Goal: Transaction & Acquisition: Purchase product/service

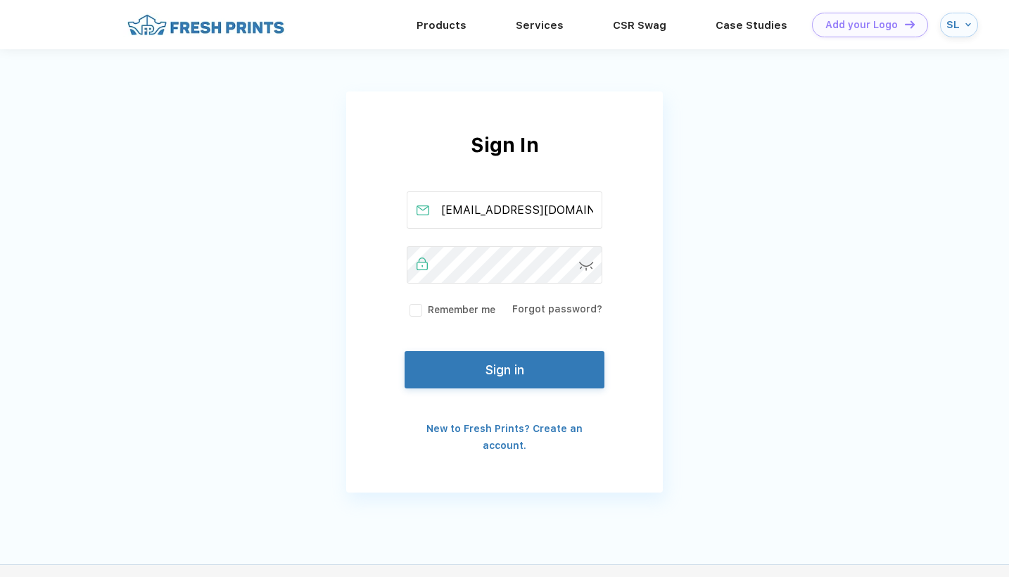
click at [414, 314] on label "Remember me" at bounding box center [451, 309] width 89 height 15
click at [0, 0] on input "Remember me" at bounding box center [0, 0] width 0 height 0
click at [588, 268] on img at bounding box center [586, 266] width 15 height 9
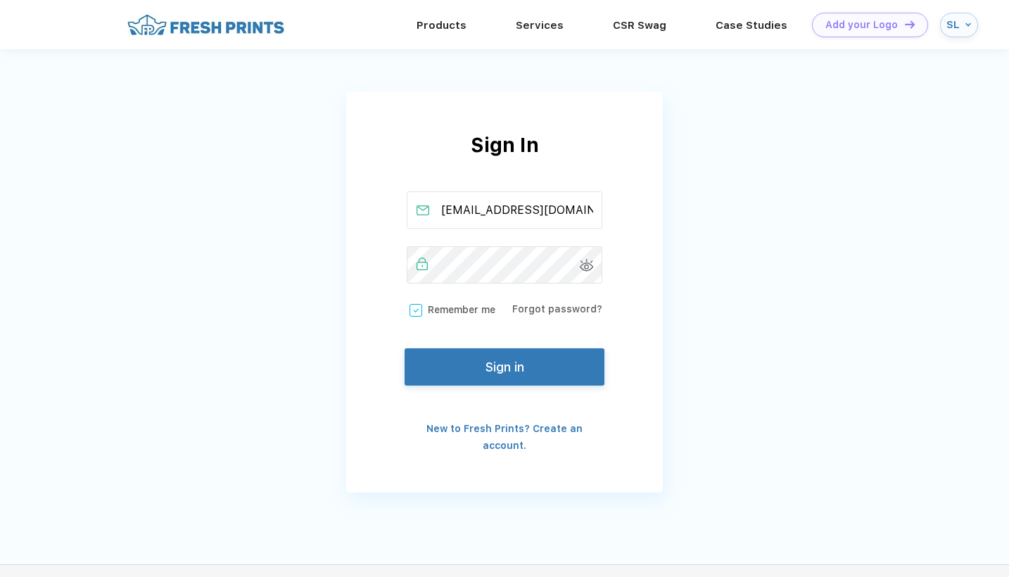
click at [520, 369] on button "Sign in" at bounding box center [504, 366] width 200 height 37
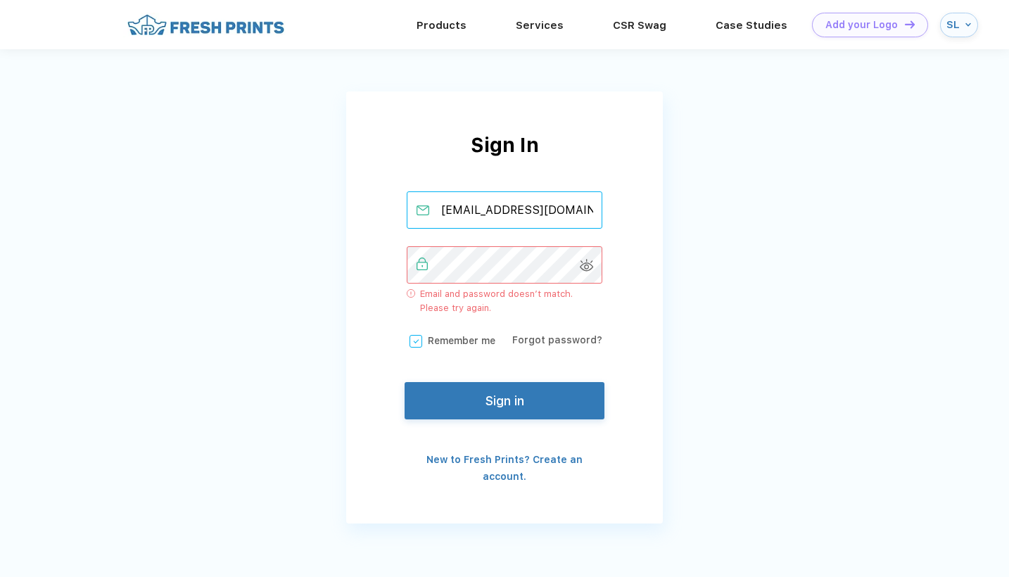
click at [519, 212] on input "info@pickleballalacenj.com" at bounding box center [505, 209] width 196 height 37
click at [523, 211] on input "info@pickleballalacenj.com" at bounding box center [505, 209] width 196 height 37
type input "info@pickleballpalacenj.com"
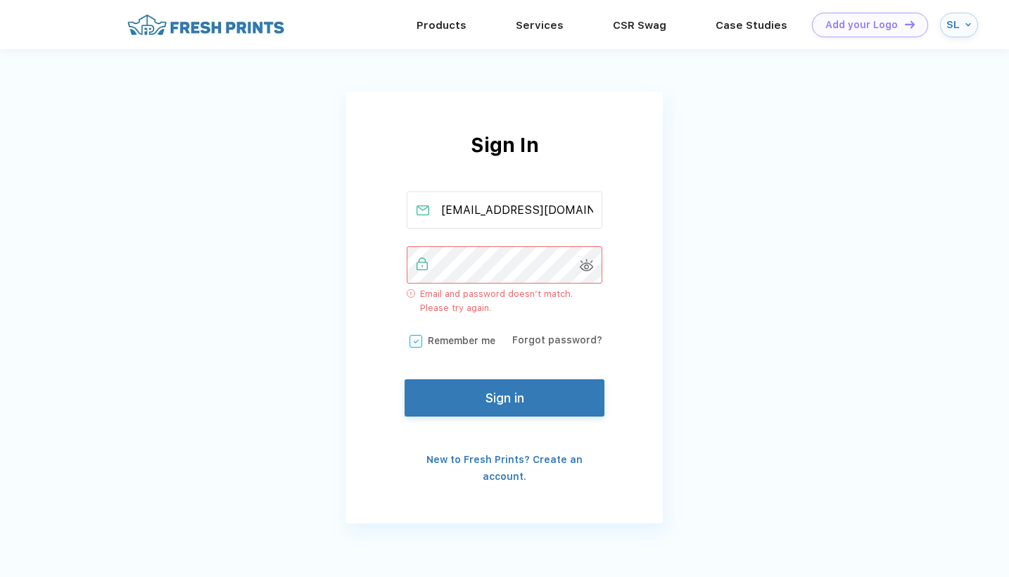
click at [492, 400] on button "Sign in" at bounding box center [504, 397] width 200 height 37
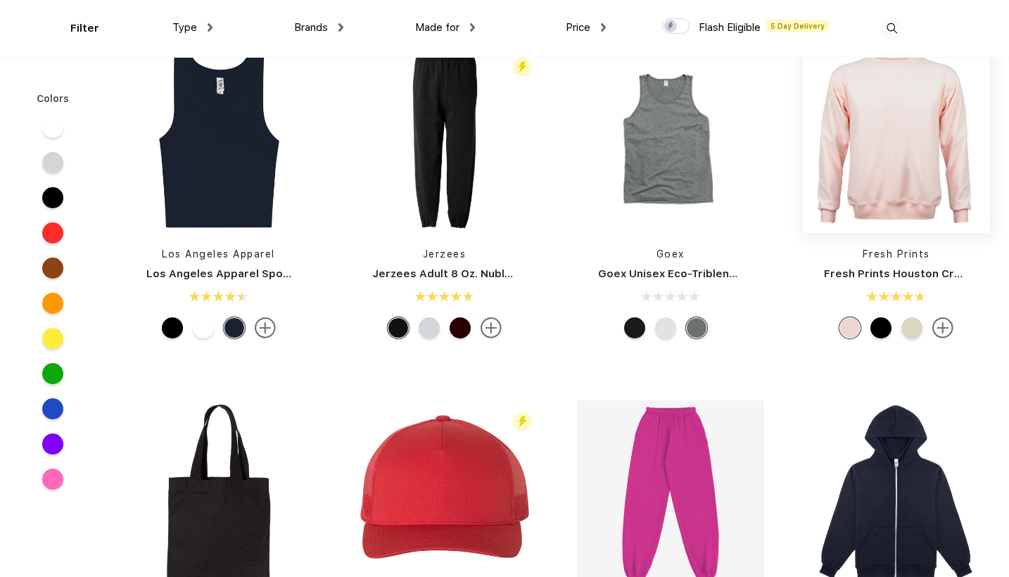
scroll to position [6419, 0]
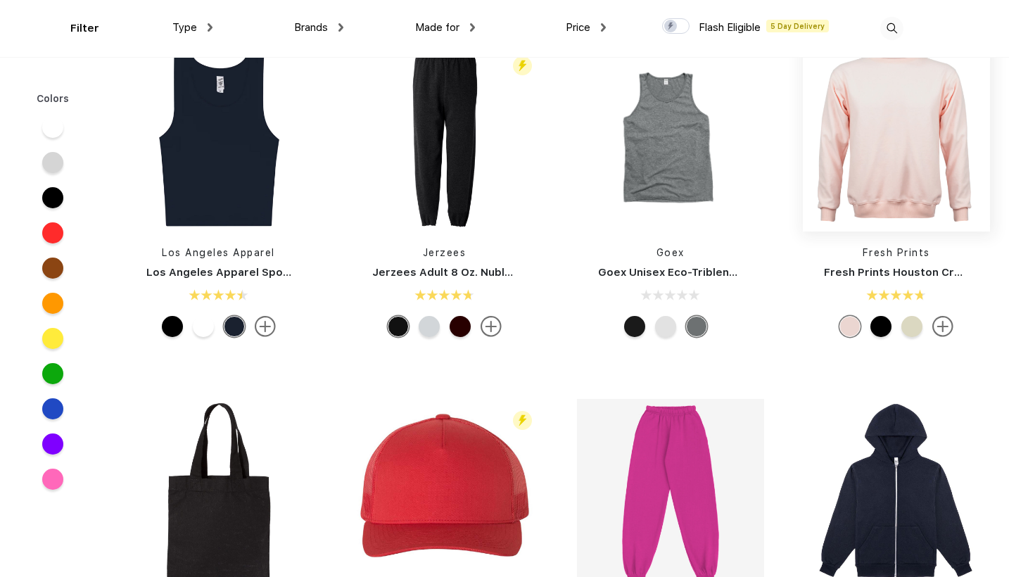
click at [907, 167] on img at bounding box center [896, 137] width 187 height 187
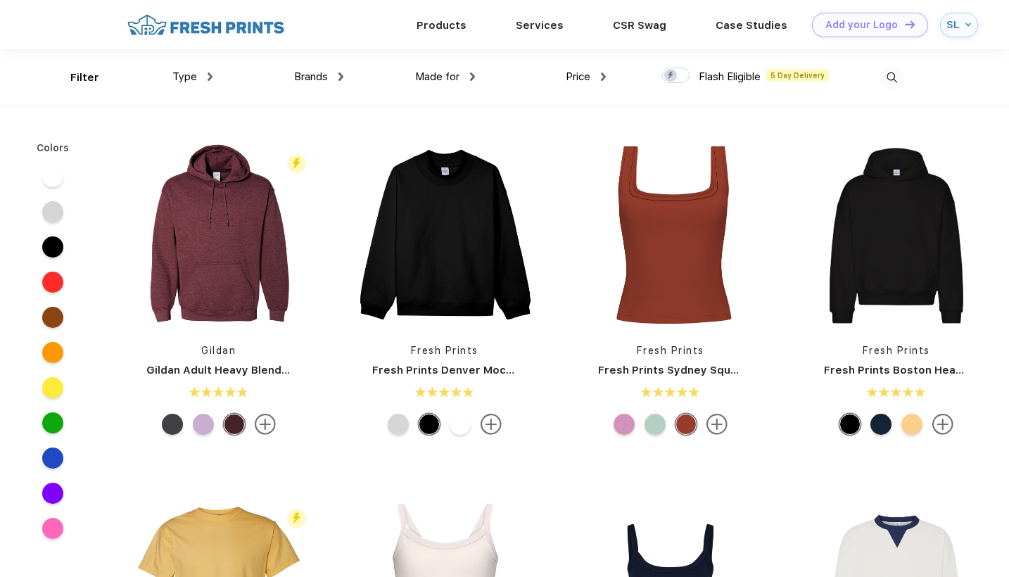
scroll to position [1, 0]
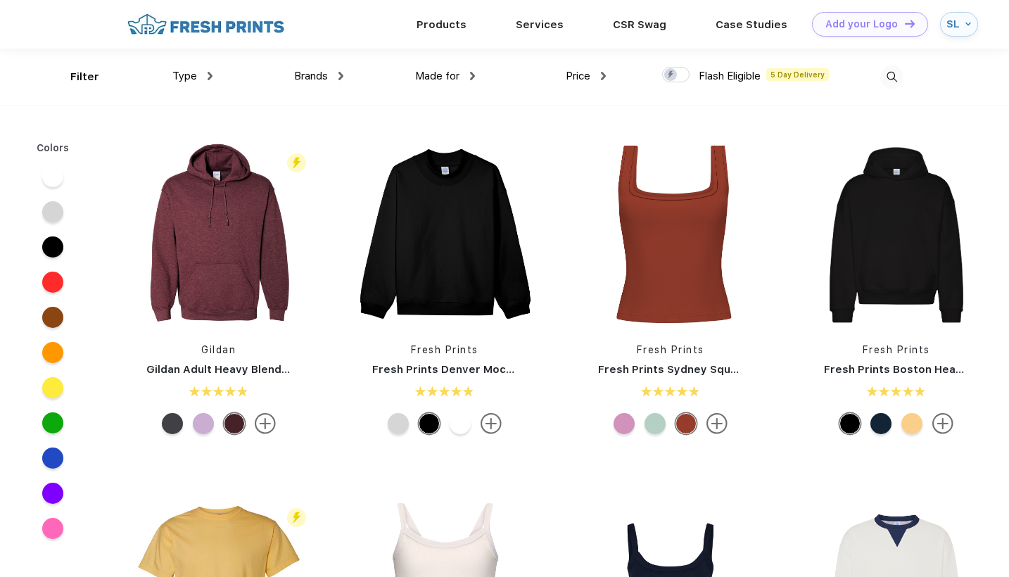
click at [338, 77] on img at bounding box center [340, 76] width 5 height 8
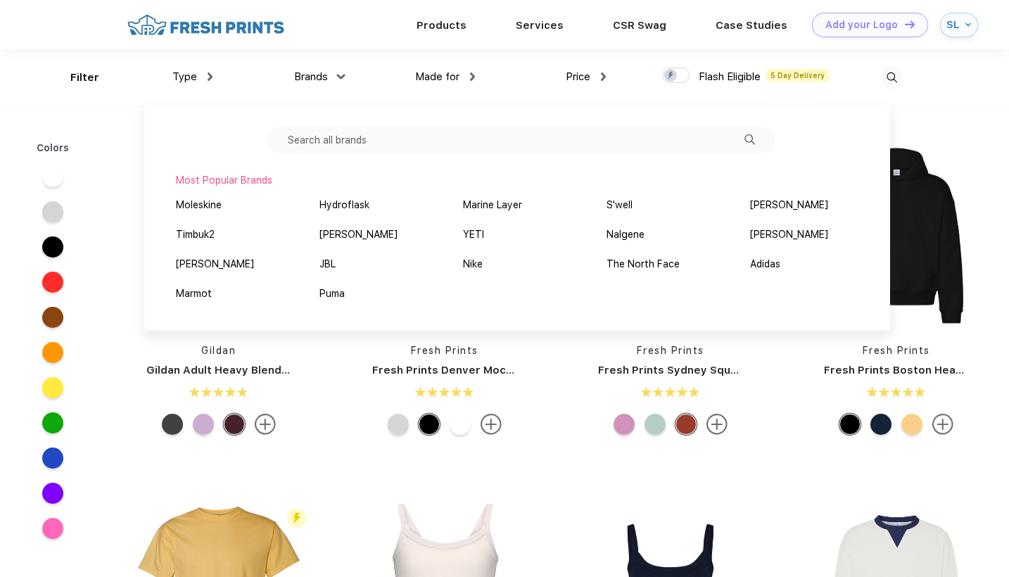
scroll to position [0, 0]
click at [365, 141] on input "text" at bounding box center [521, 140] width 508 height 27
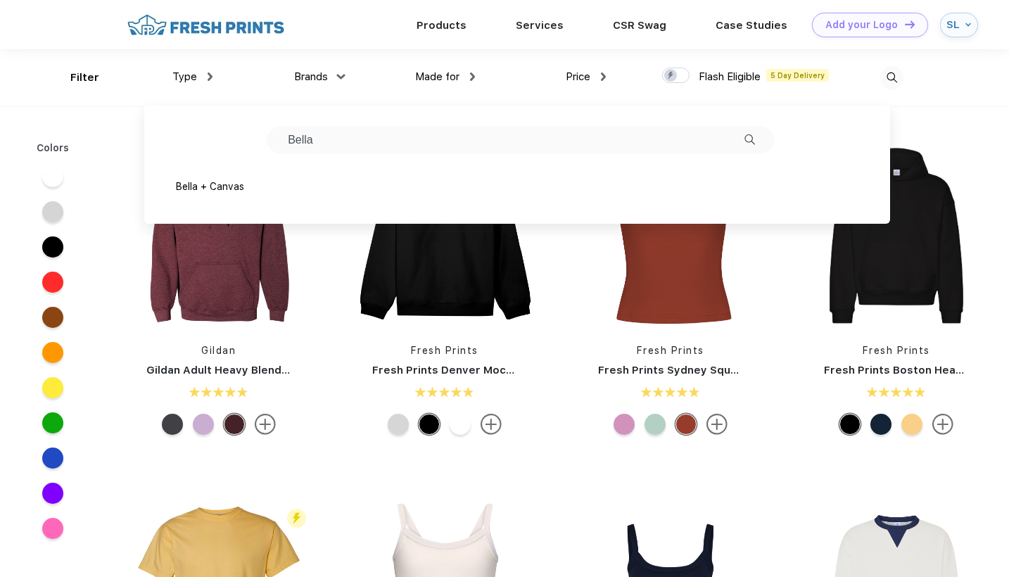
type input "Bella"
drag, startPoint x: 299, startPoint y: 164, endPoint x: 215, endPoint y: 183, distance: 85.8
click at [215, 183] on div "Bella + Canvas" at bounding box center [210, 186] width 68 height 15
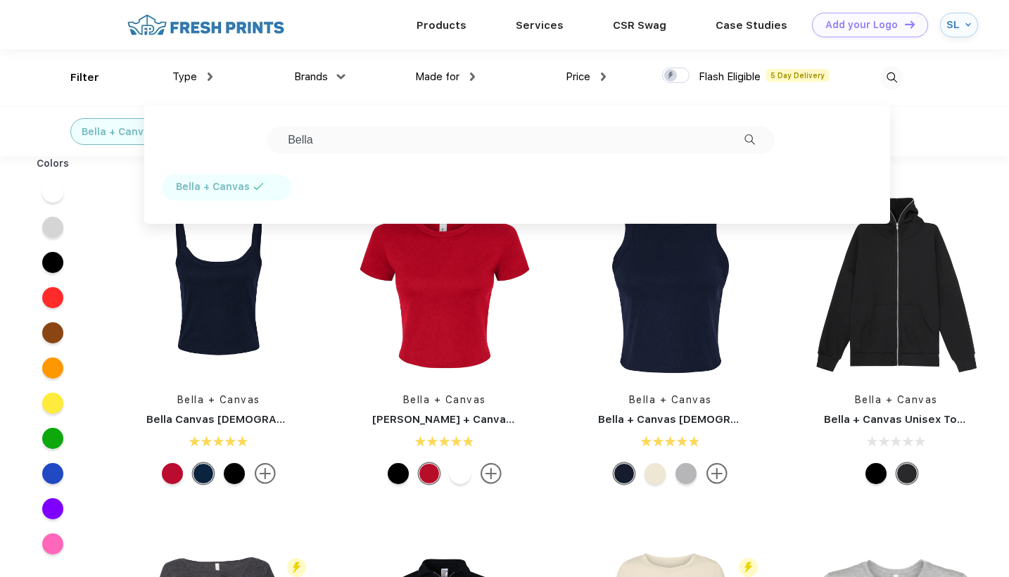
click at [951, 124] on div "Bella + Canvas" at bounding box center [504, 131] width 1009 height 50
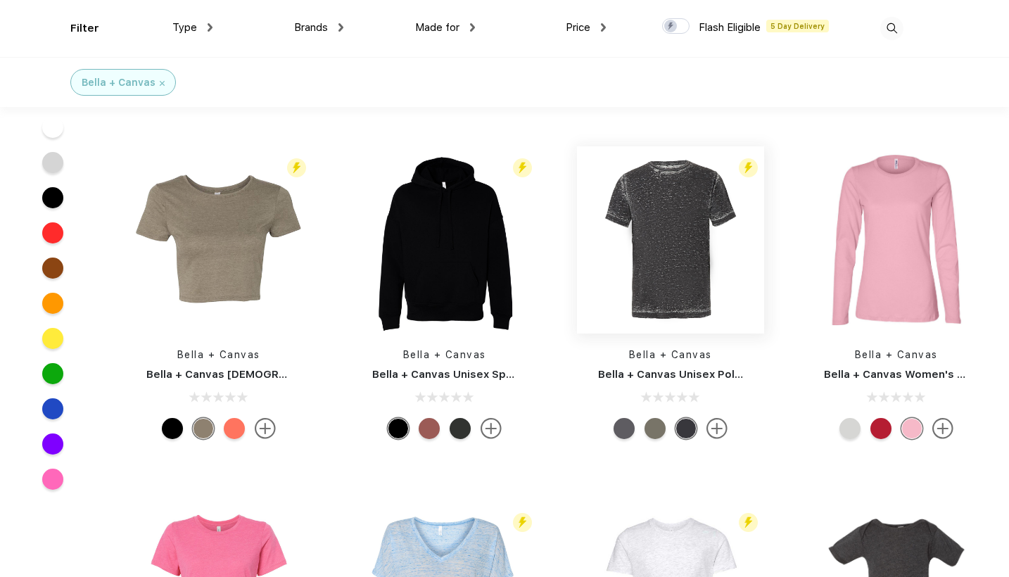
scroll to position [1355, 0]
click at [908, 248] on img at bounding box center [896, 239] width 187 height 187
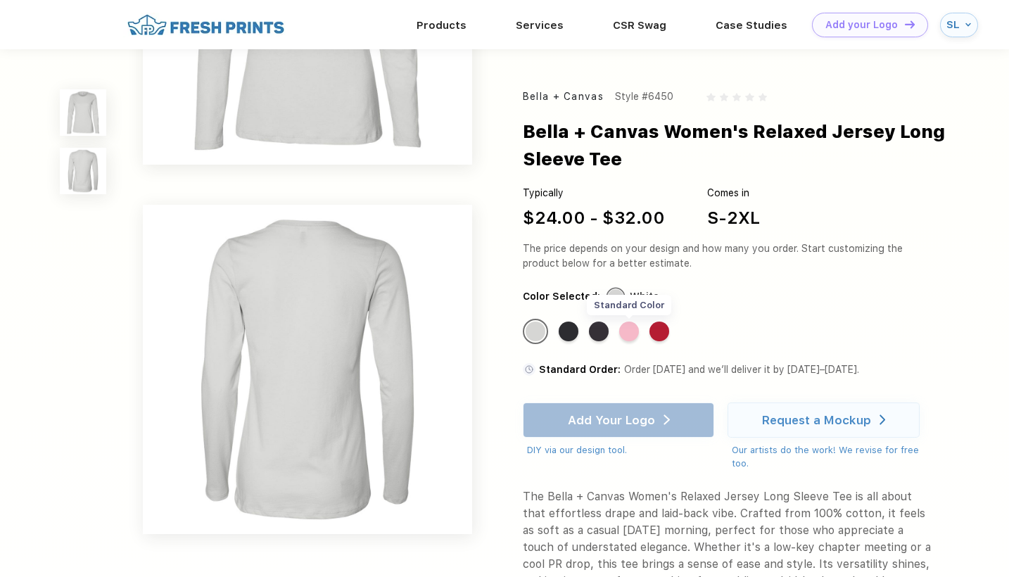
click at [636, 335] on div "Standard Color" at bounding box center [629, 331] width 20 height 20
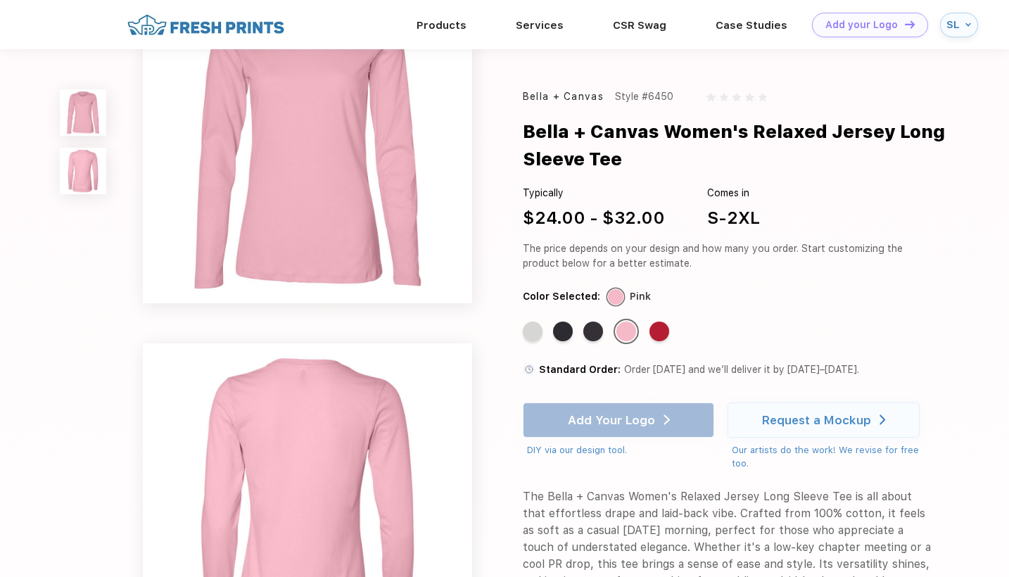
scroll to position [13, 0]
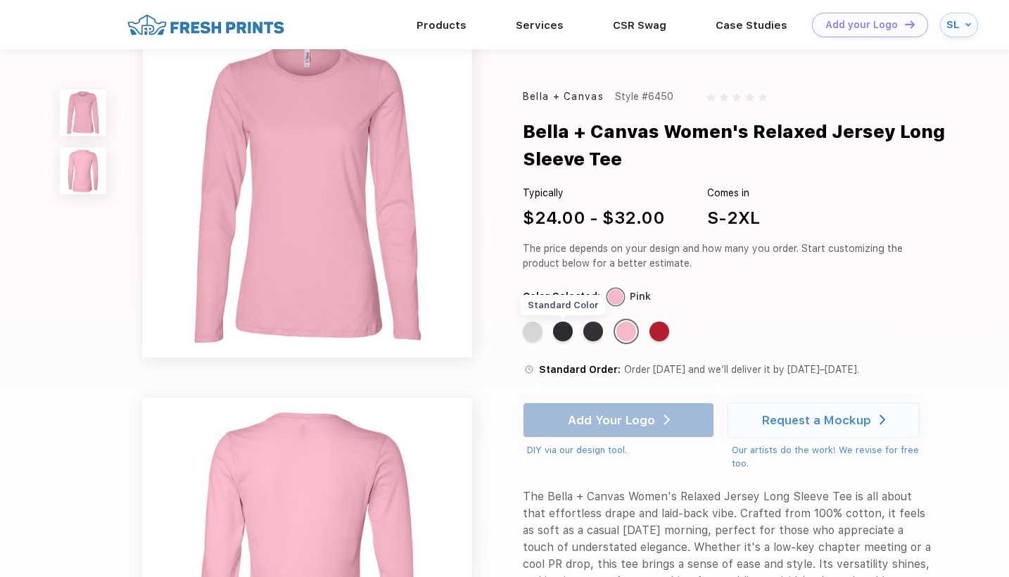
click at [566, 329] on div "Standard Color" at bounding box center [563, 331] width 20 height 20
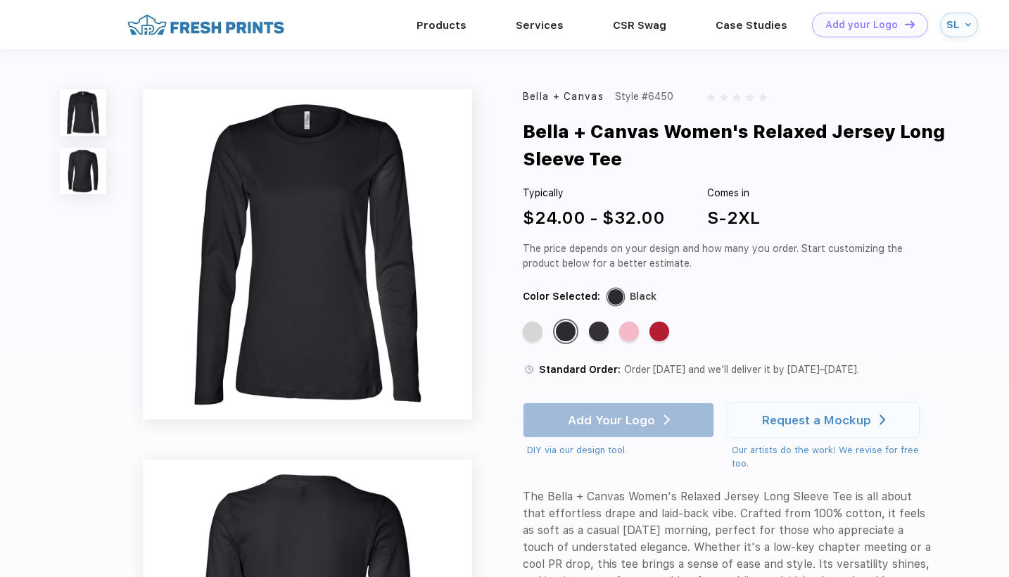
scroll to position [0, 0]
click at [89, 177] on img at bounding box center [83, 171] width 46 height 46
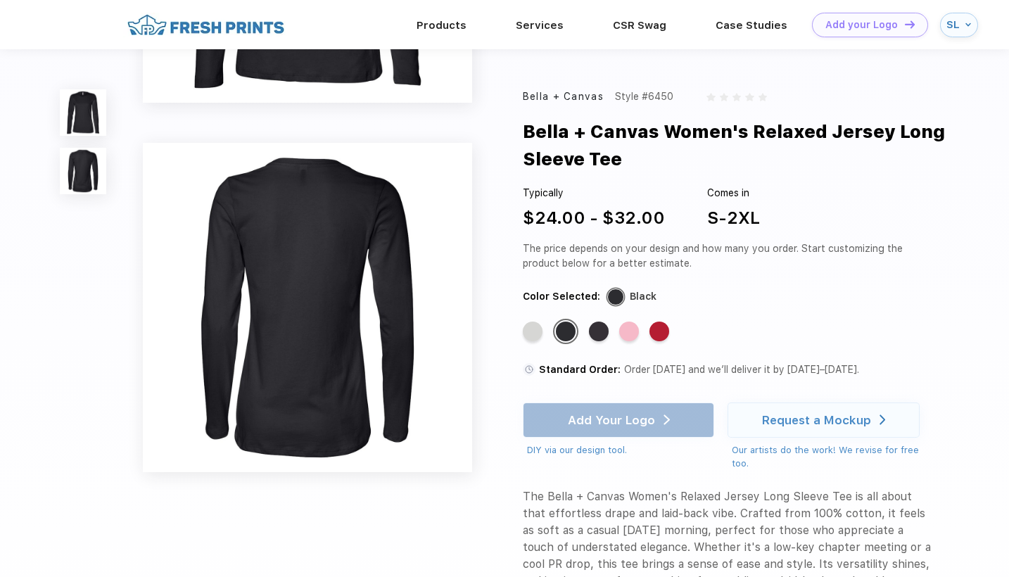
scroll to position [314, 0]
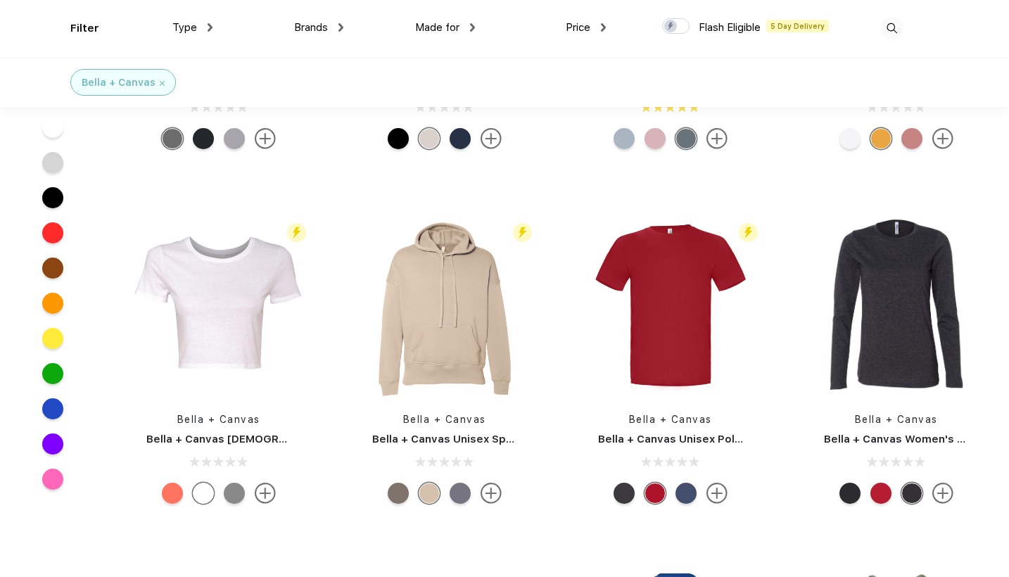
scroll to position [1292, 0]
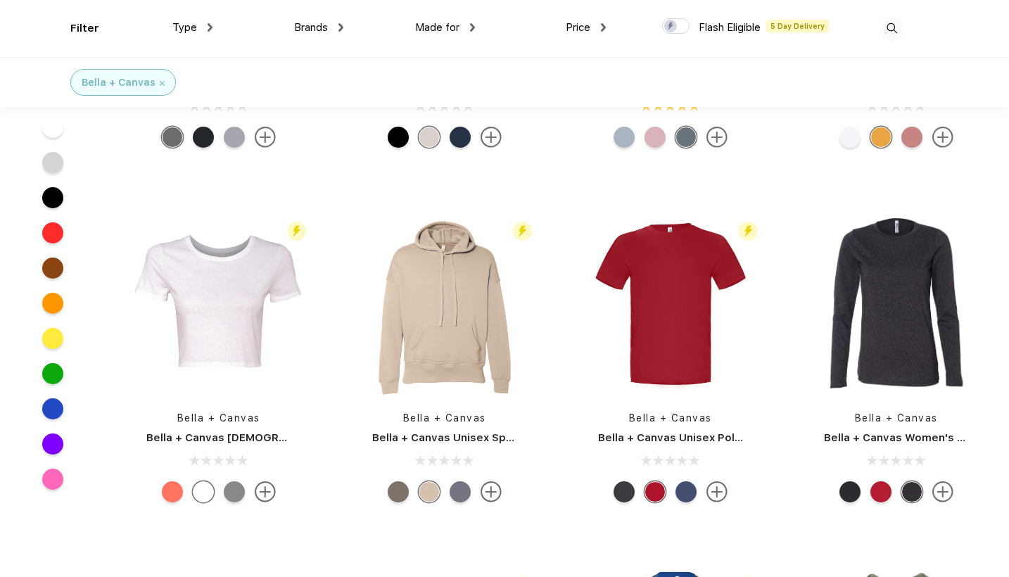
click at [902, 435] on link "Bella + Canvas Women's Relaxed Jersey Long Sleeve Tee" at bounding box center [978, 437] width 309 height 13
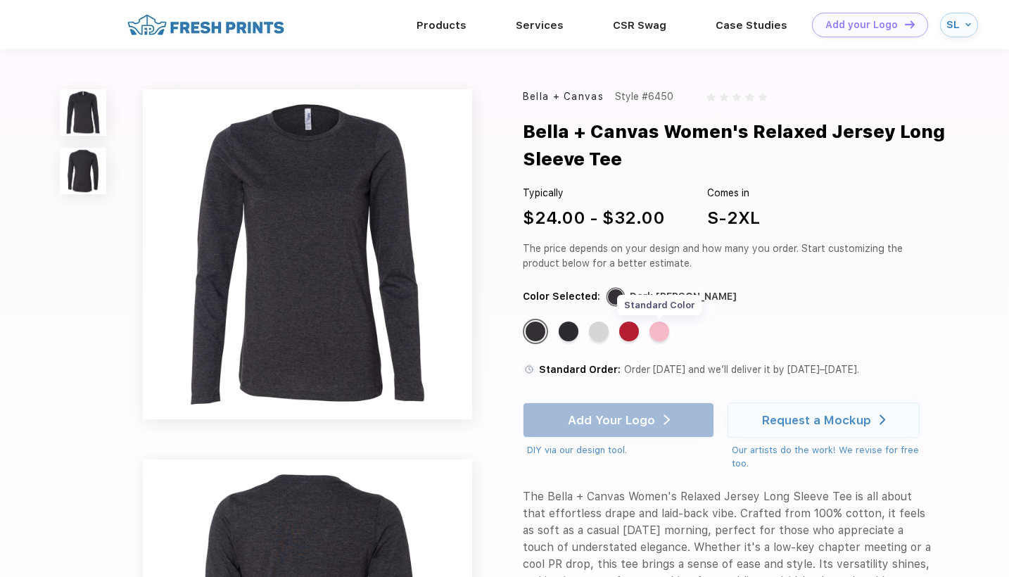
click at [660, 338] on div "Standard Color" at bounding box center [659, 331] width 20 height 20
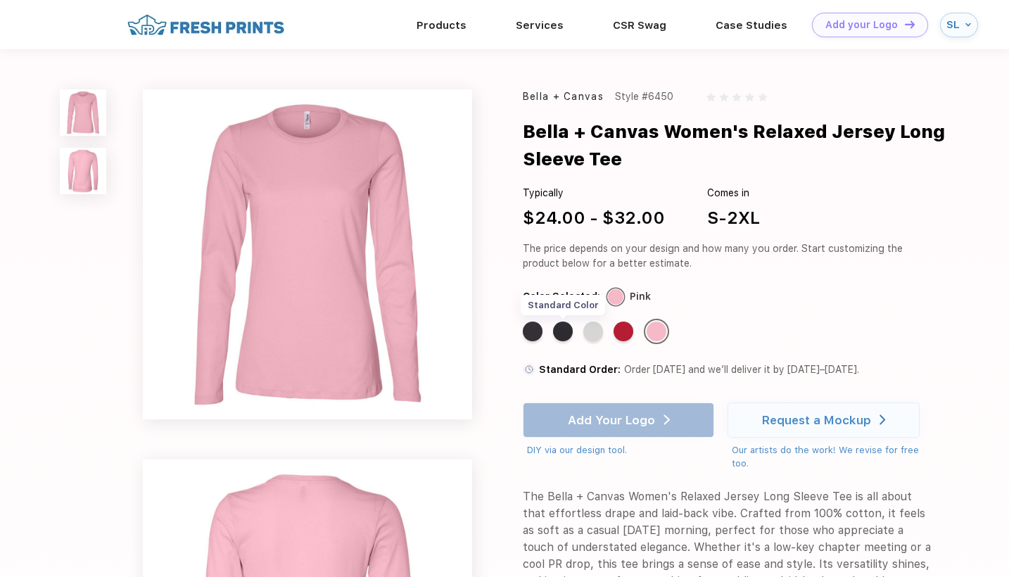
click at [561, 332] on div "Standard Color" at bounding box center [563, 331] width 20 height 20
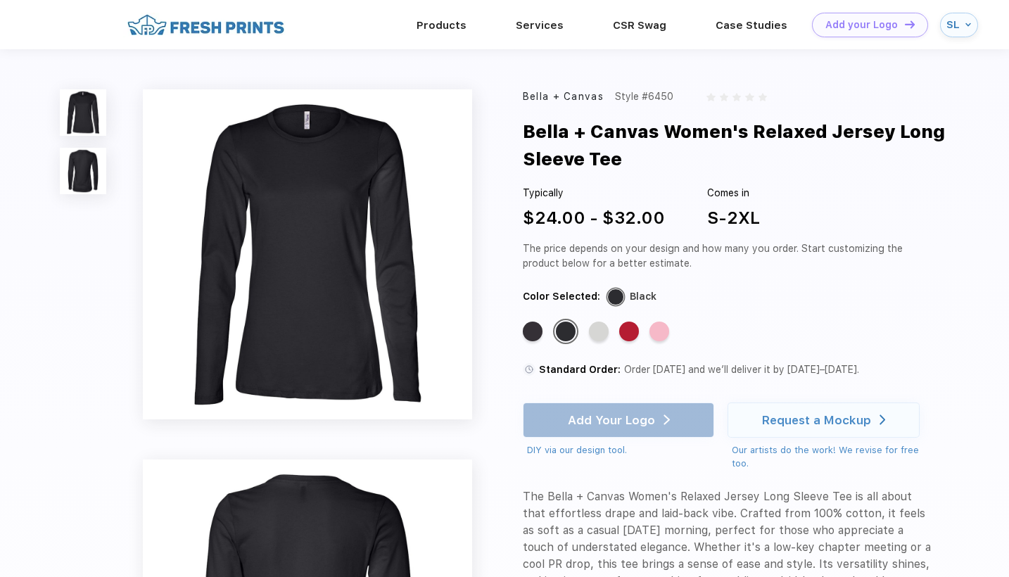
click at [546, 328] on div "Standard Color Standard Color Standard Color Standard Color Standard Color" at bounding box center [718, 337] width 391 height 36
click at [527, 328] on div "Standard Color" at bounding box center [533, 331] width 20 height 20
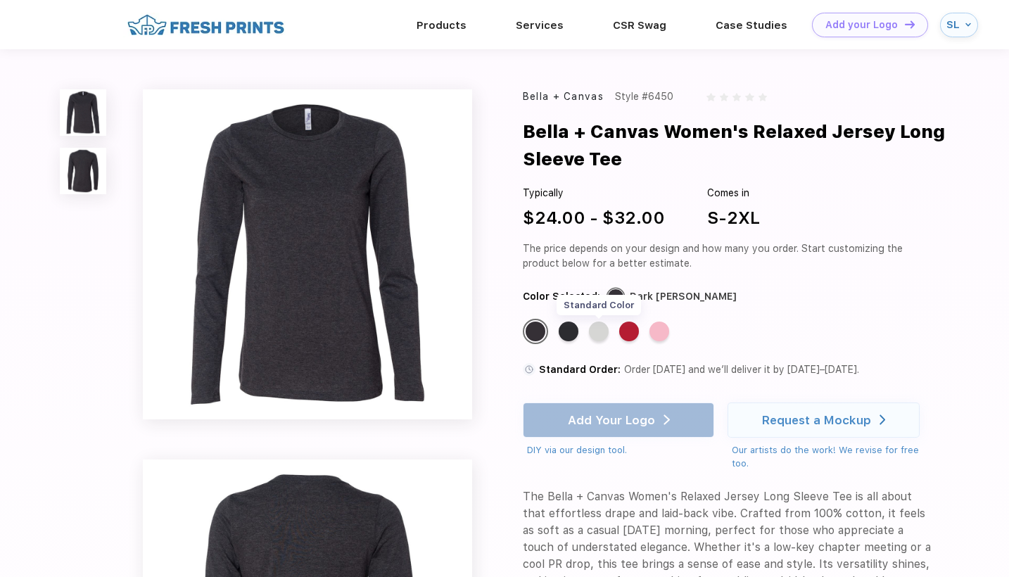
click at [604, 329] on div "Standard Color" at bounding box center [599, 331] width 20 height 20
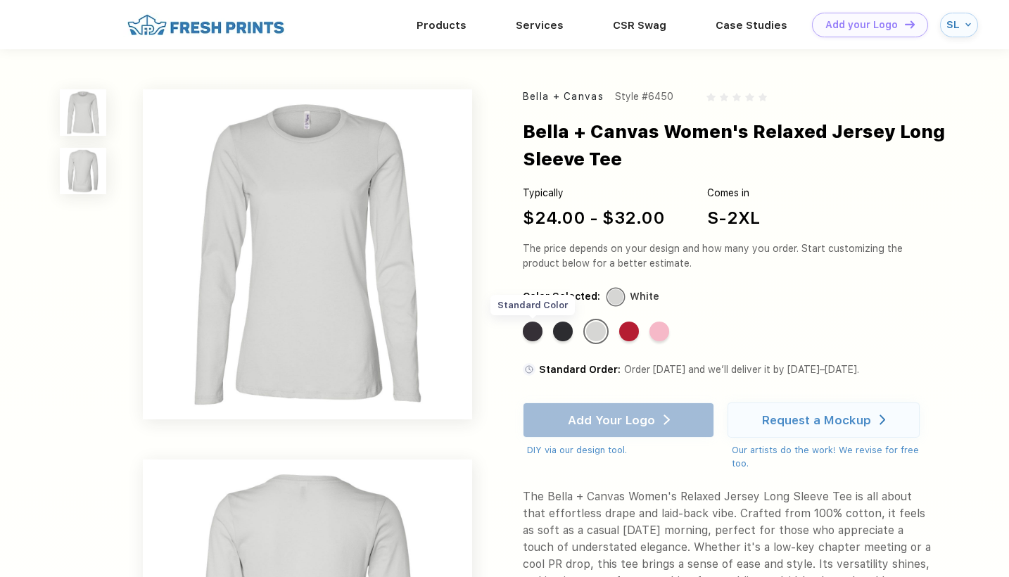
click at [530, 326] on div "Standard Color" at bounding box center [533, 331] width 20 height 20
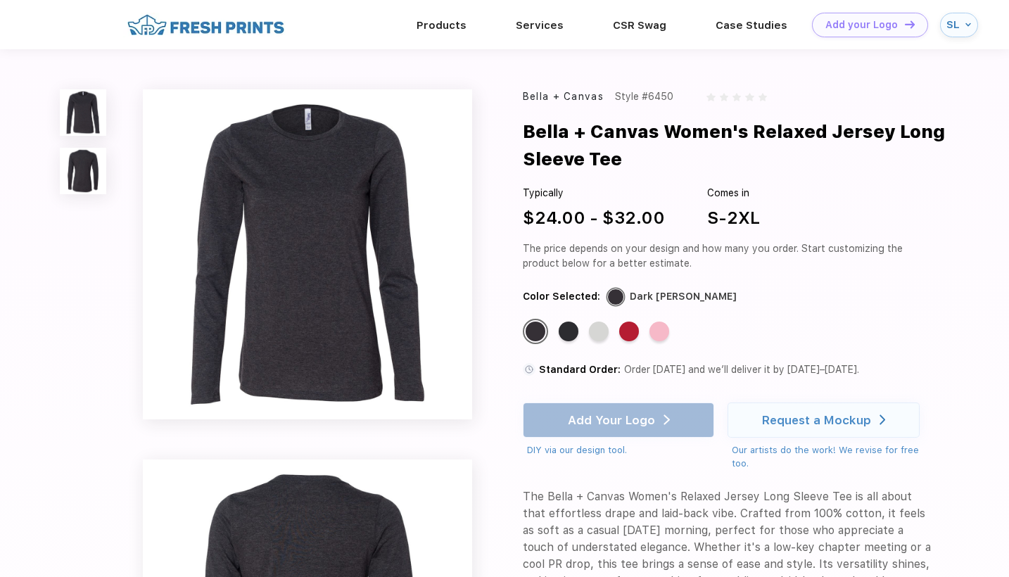
click at [948, 26] on div "SL" at bounding box center [953, 25] width 15 height 12
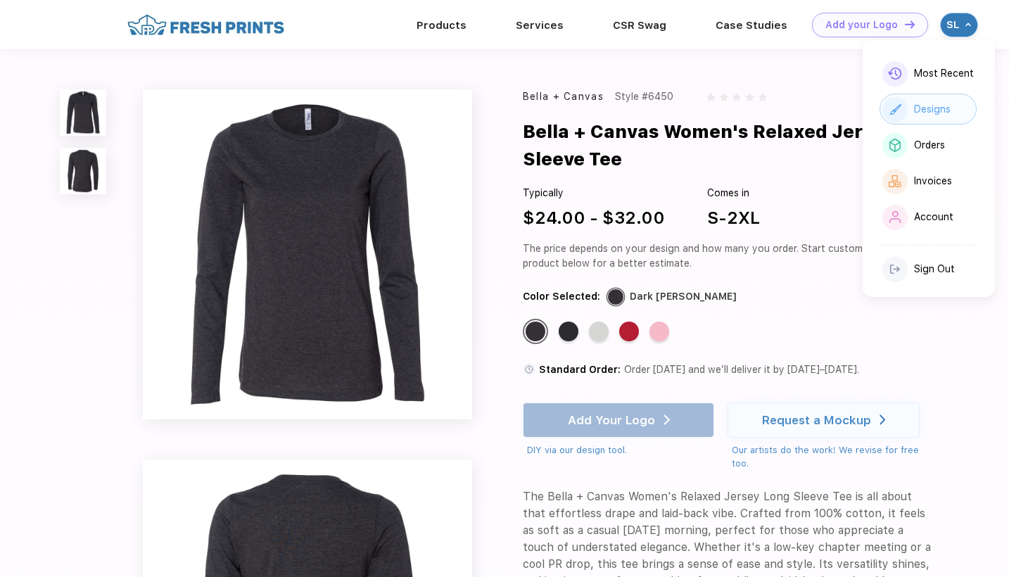
click at [921, 106] on div "Designs" at bounding box center [932, 109] width 37 height 12
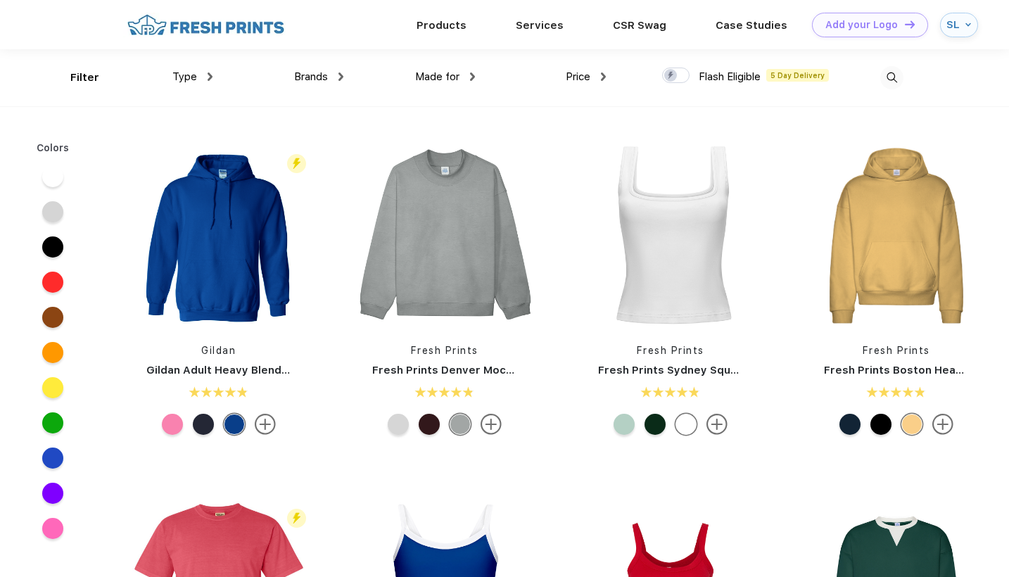
scroll to position [1, 0]
